Goal: Information Seeking & Learning: Learn about a topic

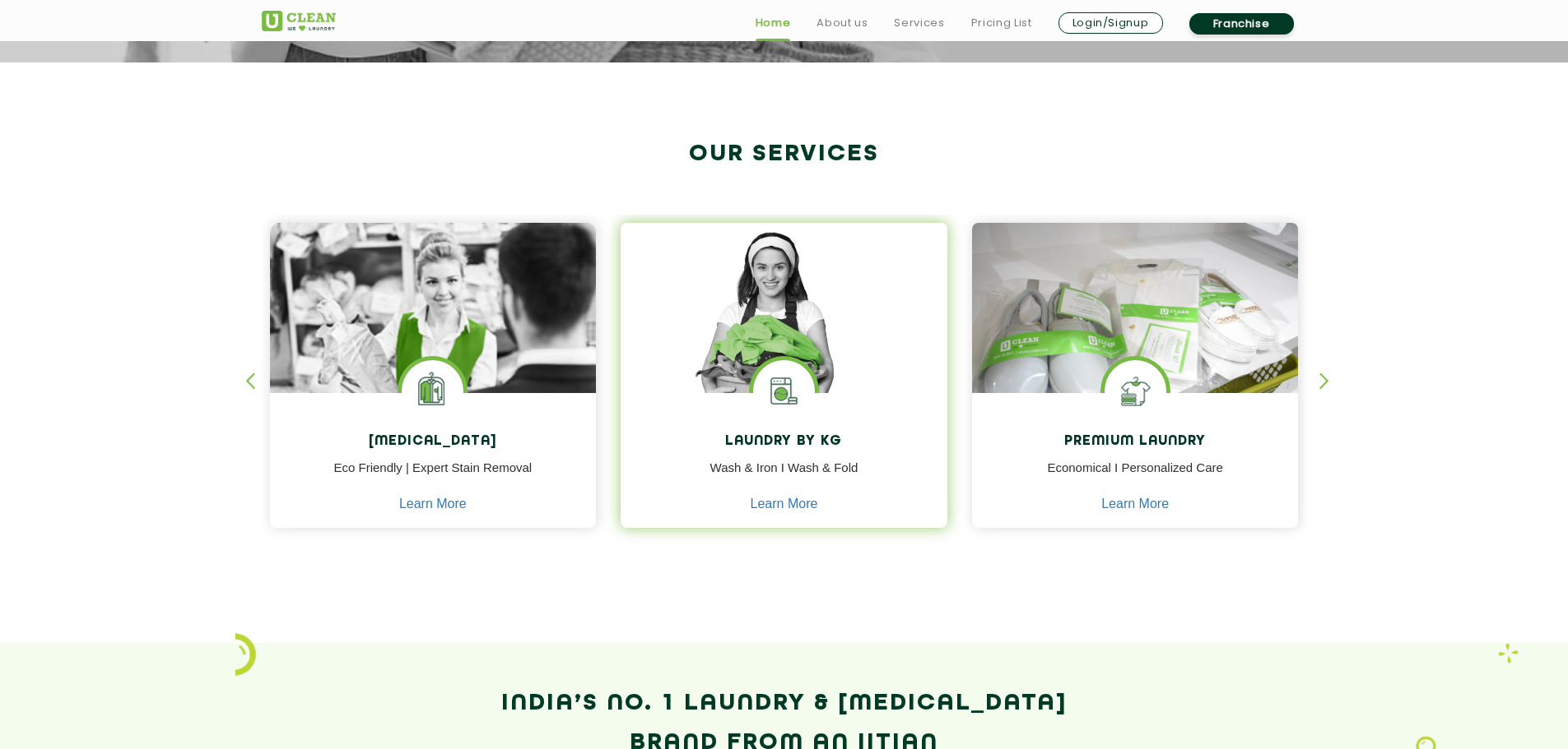
scroll to position [576, 0]
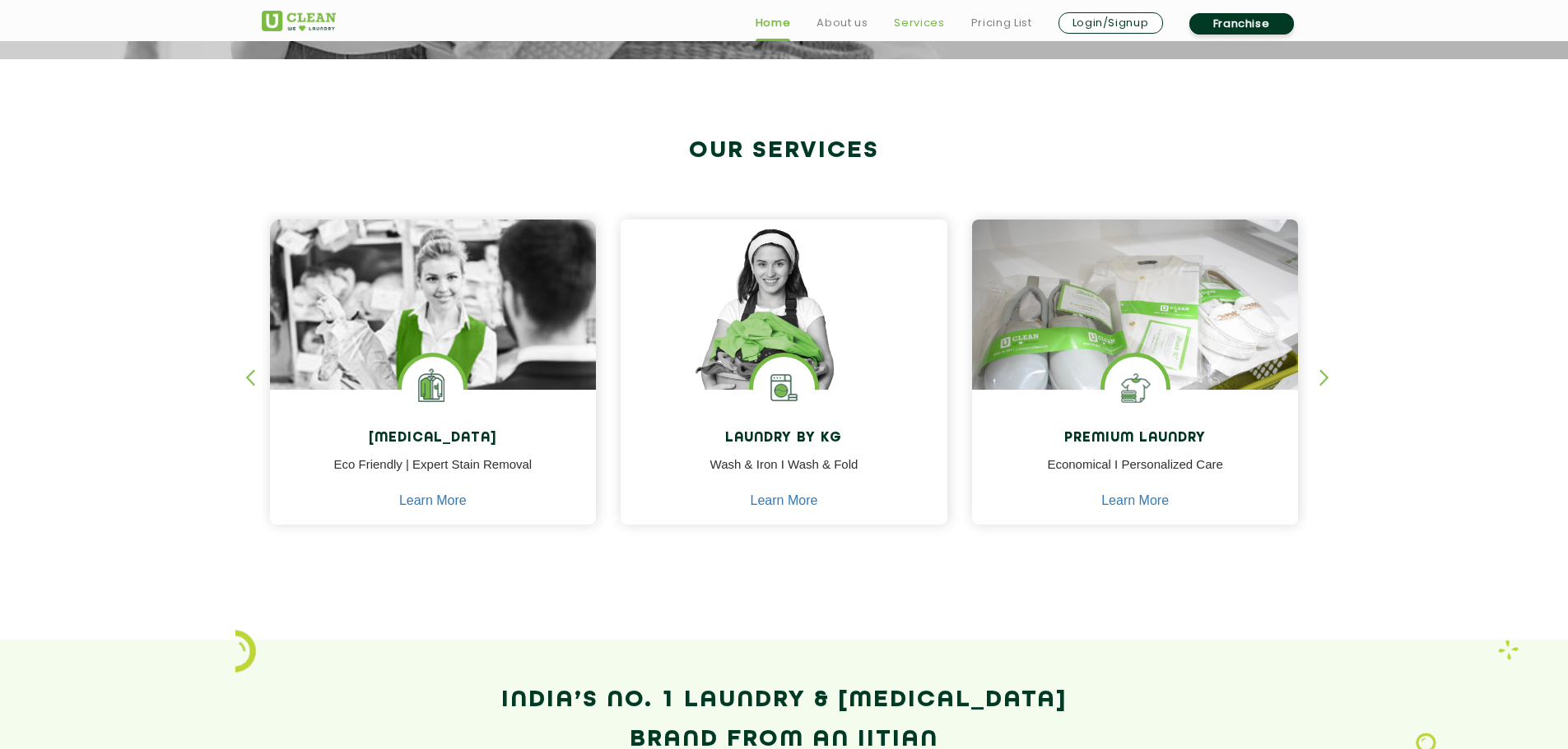
click at [914, 17] on link "Services" at bounding box center [919, 23] width 50 height 20
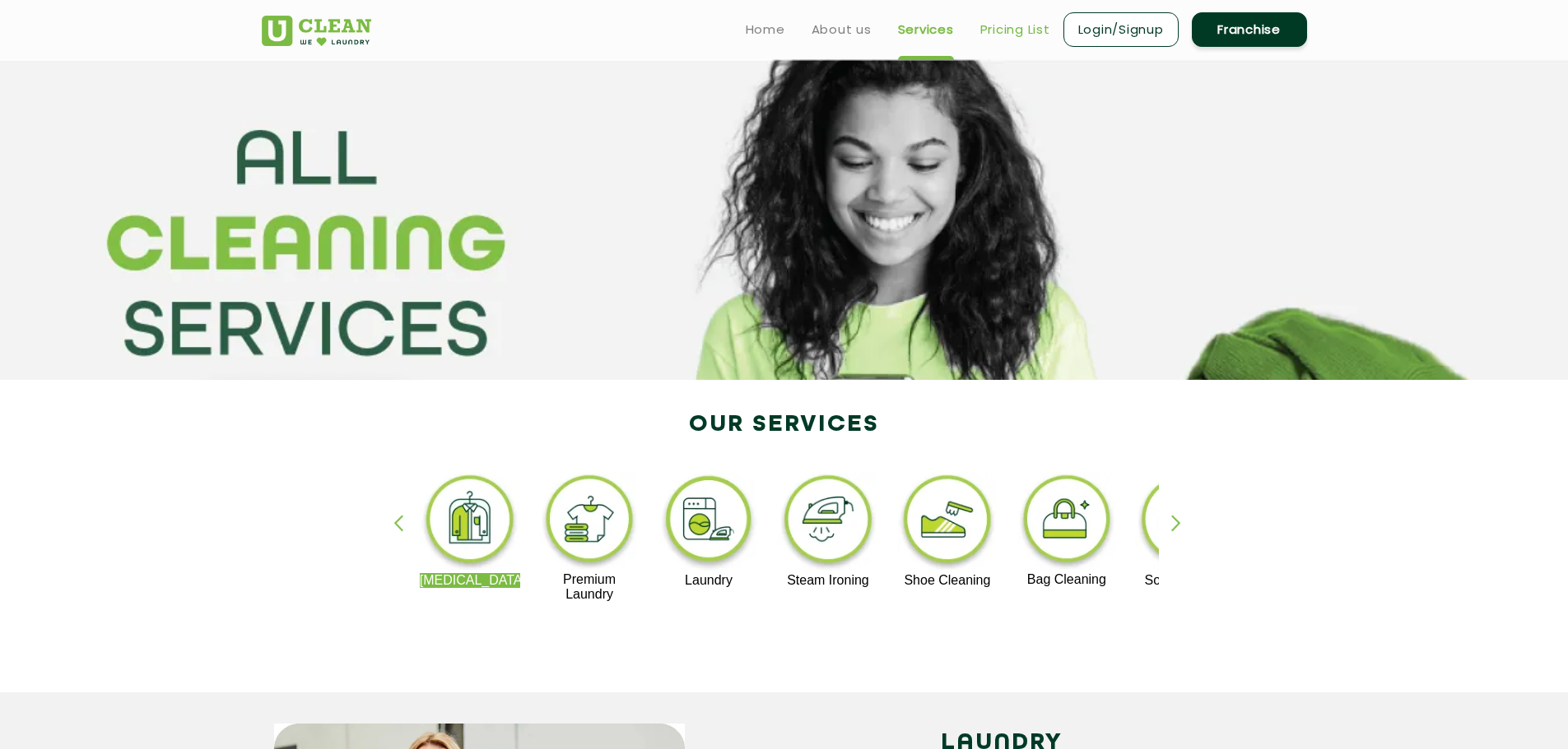
click at [1000, 30] on link "Pricing List" at bounding box center [1015, 29] width 70 height 20
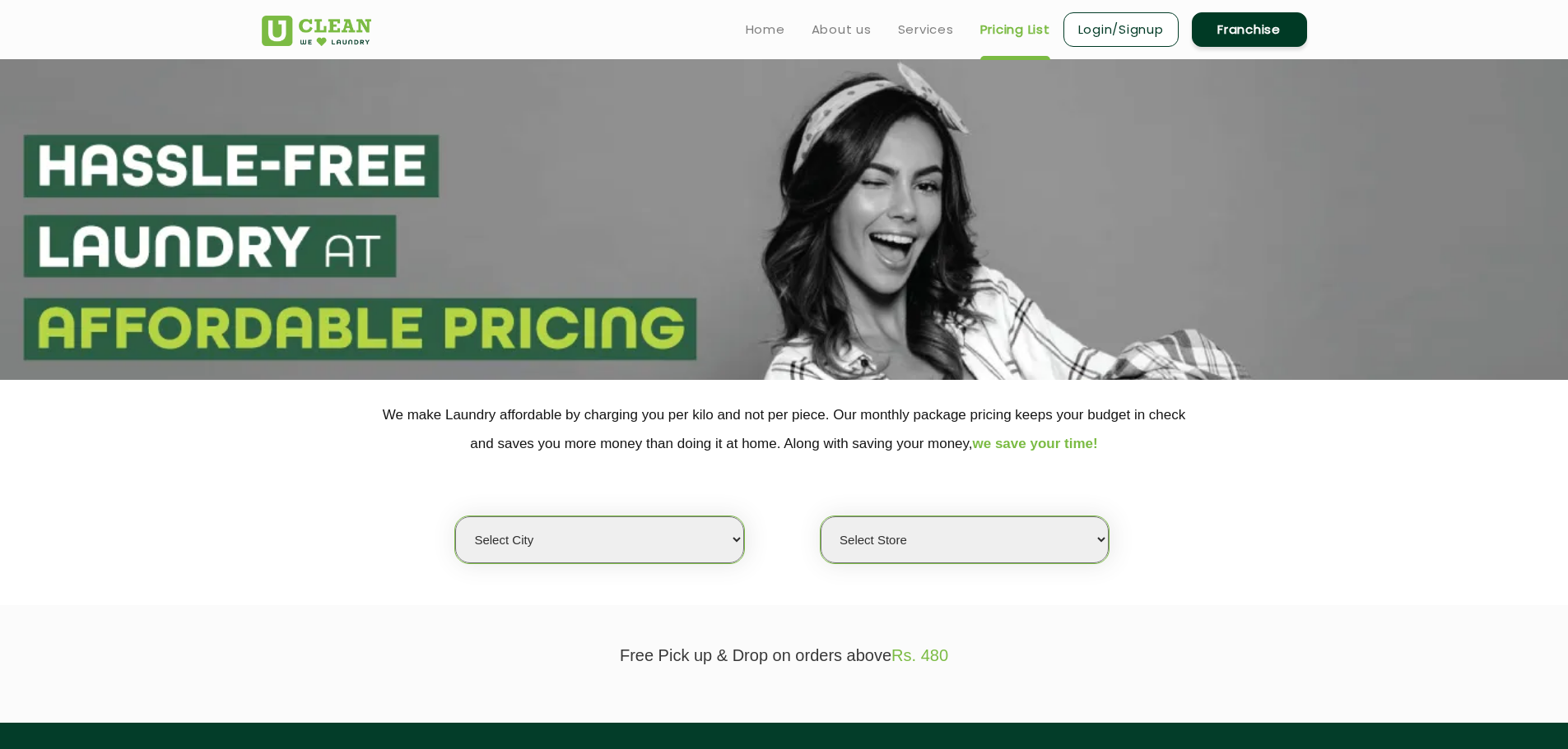
click at [549, 551] on select "Select city [GEOGRAPHIC_DATA] [GEOGRAPHIC_DATA] [GEOGRAPHIC_DATA] [GEOGRAPHIC_D…" at bounding box center [599, 540] width 288 height 47
select select "6"
click at [455, 516] on select "Select city [GEOGRAPHIC_DATA] [GEOGRAPHIC_DATA] [GEOGRAPHIC_DATA] [GEOGRAPHIC_D…" at bounding box center [599, 540] width 288 height 47
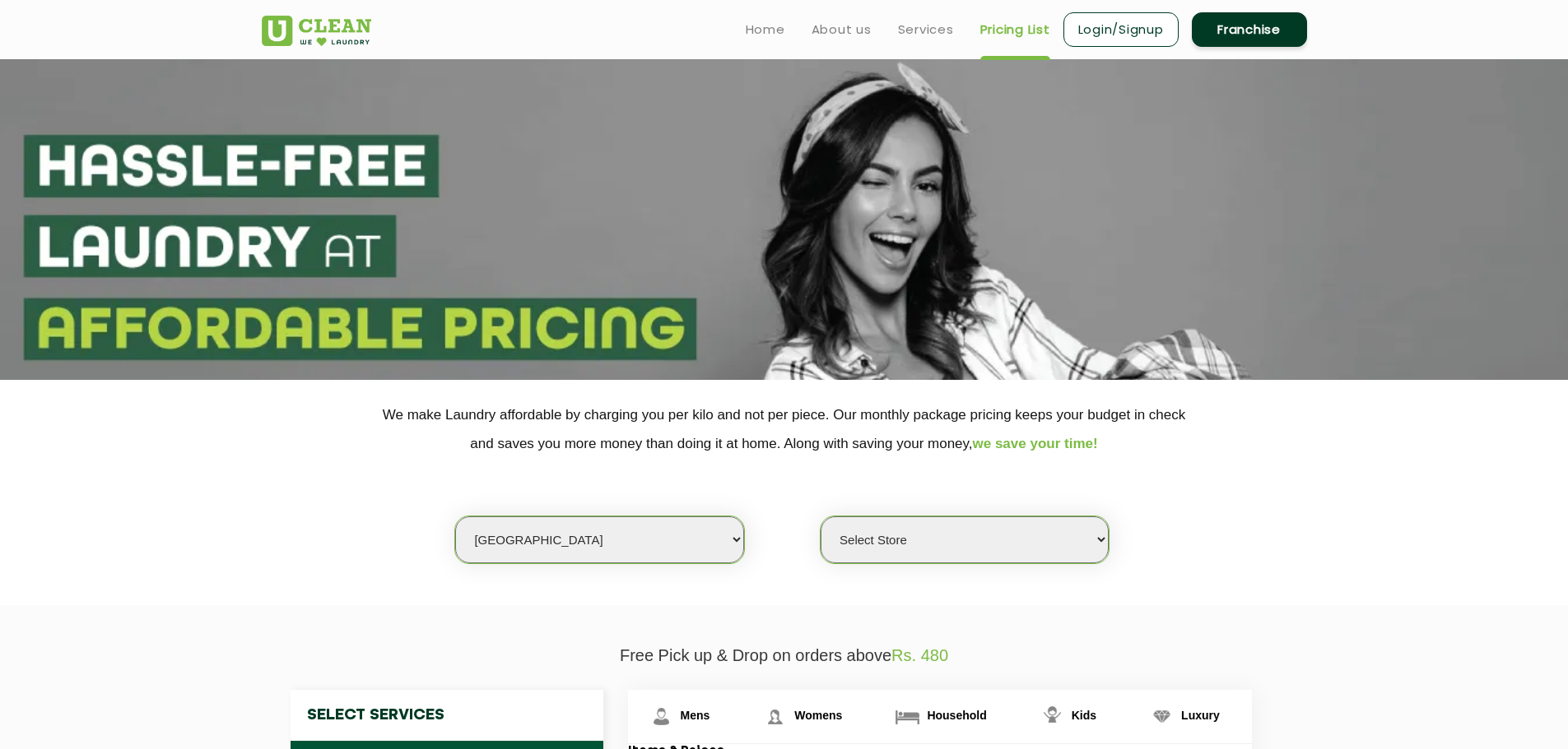
click at [890, 536] on select "Select Store [GEOGRAPHIC_DATA] [GEOGRAPHIC_DATA] UClean KR [GEOGRAPHIC_DATA] [G…" at bounding box center [964, 540] width 288 height 47
click at [977, 537] on select "Select Store [GEOGRAPHIC_DATA] [GEOGRAPHIC_DATA] UClean KR [GEOGRAPHIC_DATA] [G…" at bounding box center [964, 540] width 288 height 47
select select "413"
click at [820, 516] on select "Select Store [GEOGRAPHIC_DATA] [GEOGRAPHIC_DATA] UClean KR [GEOGRAPHIC_DATA] [G…" at bounding box center [964, 540] width 288 height 47
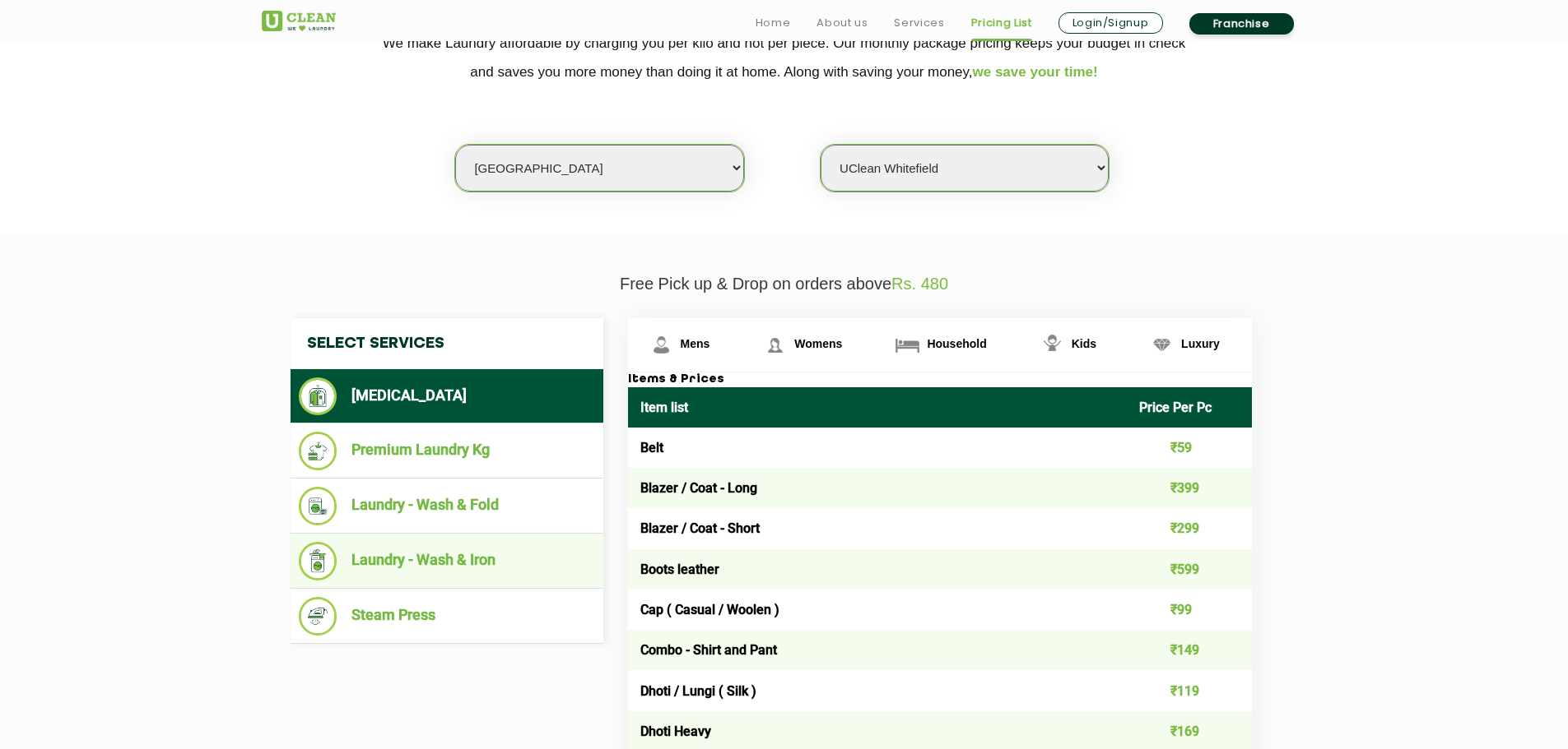
scroll to position [411, 0]
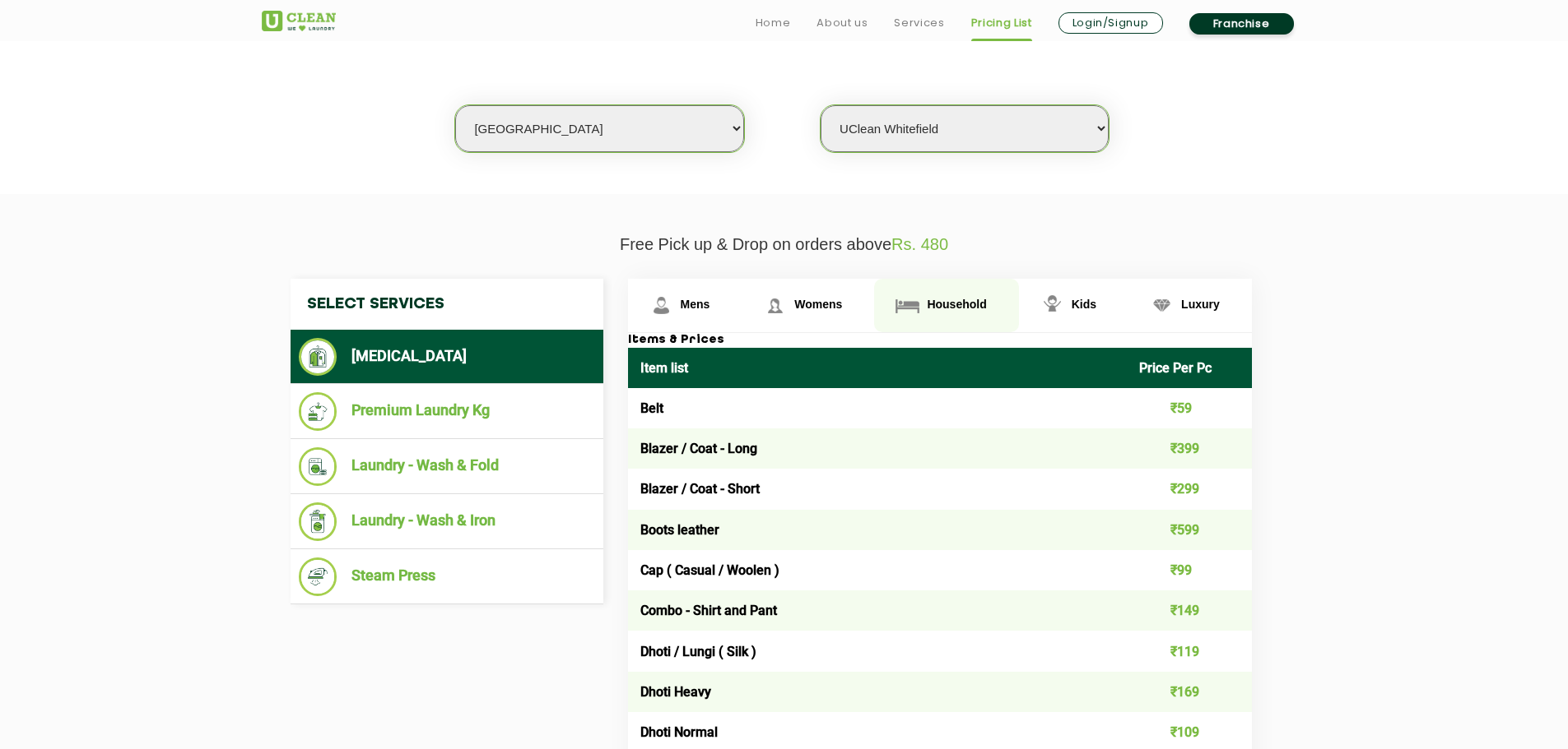
click at [1001, 311] on link "Household" at bounding box center [946, 305] width 144 height 54
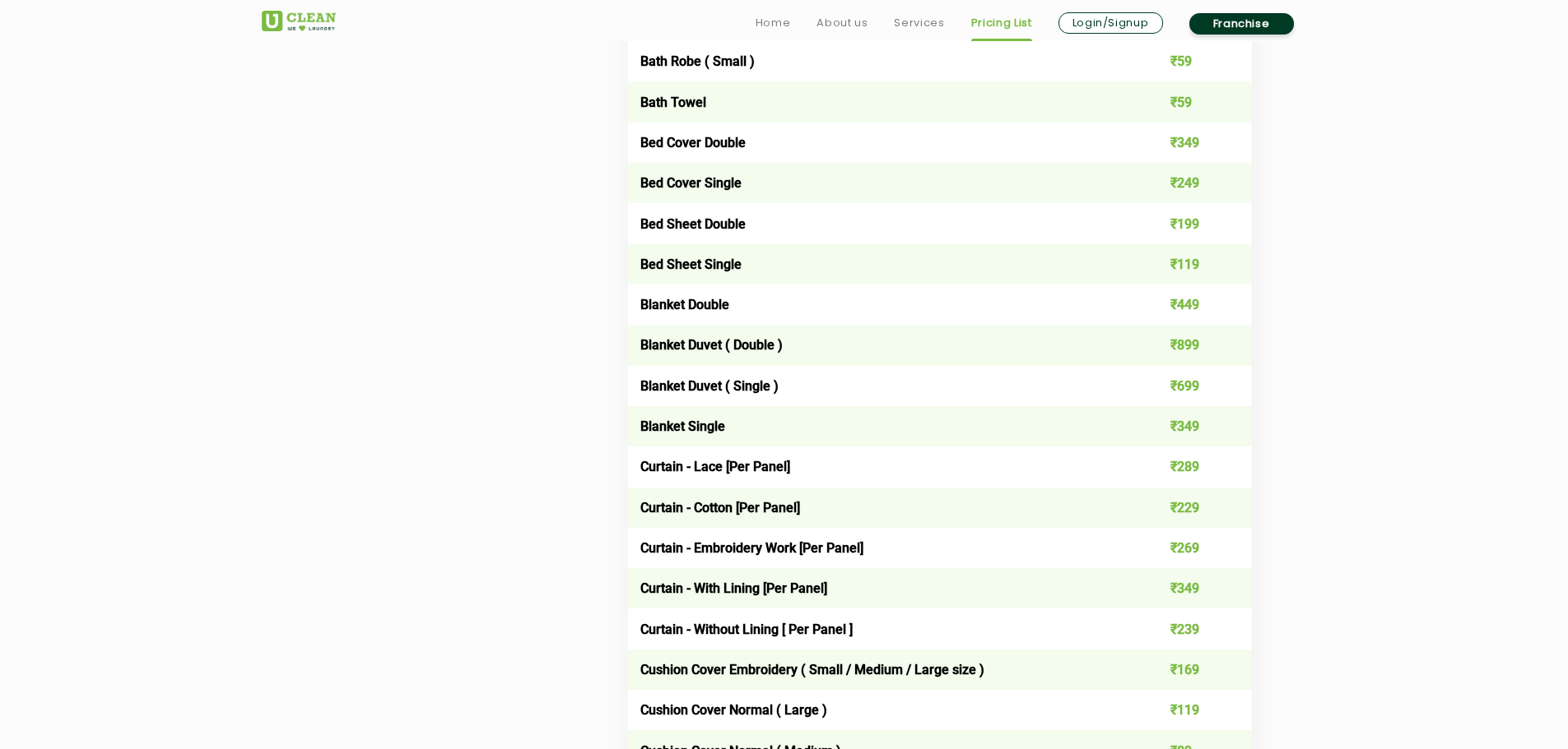
scroll to position [1234, 0]
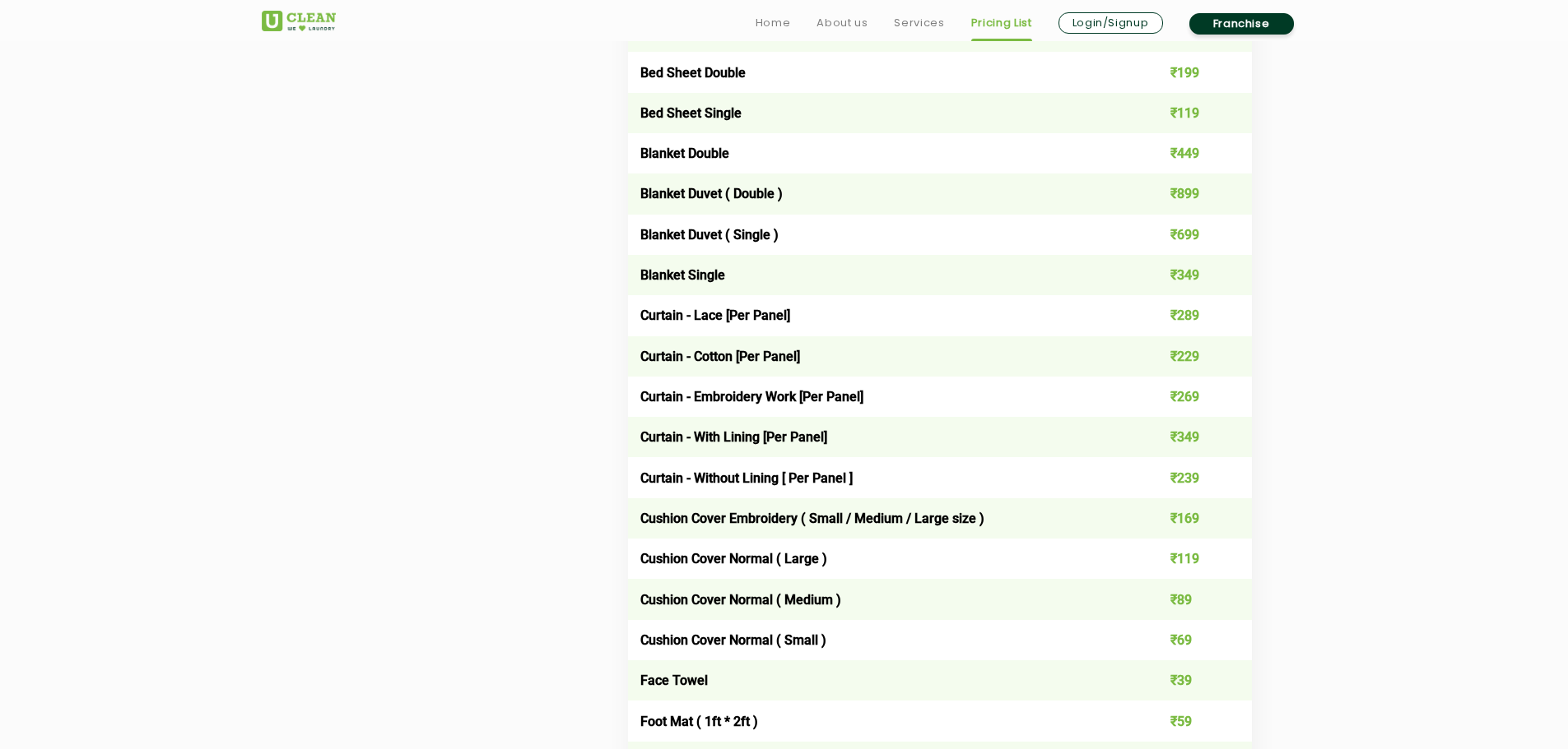
click at [1184, 432] on td "₹349" at bounding box center [1189, 437] width 125 height 41
